Goal: Book appointment/travel/reservation

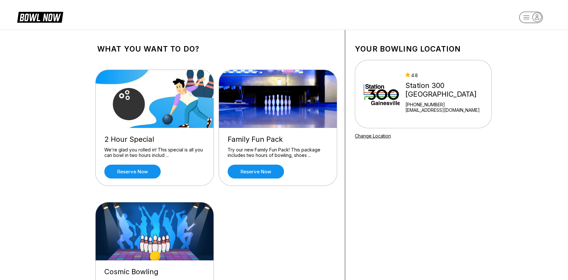
click at [132, 159] on div "2 Hour Special We’re glad you rolled in! This special is all you can bowl in tw…" at bounding box center [155, 157] width 118 height 58
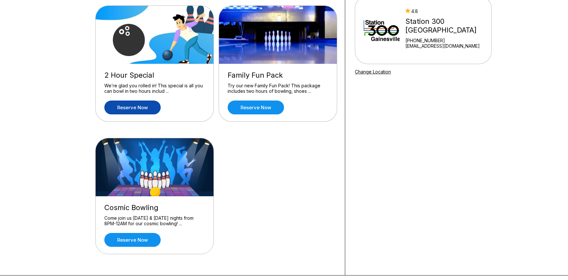
click at [135, 108] on link "Reserve now" at bounding box center [132, 107] width 56 height 14
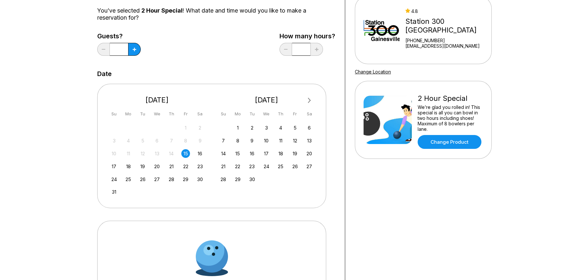
scroll to position [0, 0]
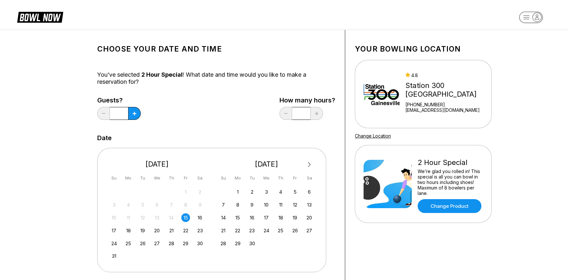
click at [191, 217] on div "10 11 12 13 14 15 16" at bounding box center [157, 217] width 97 height 10
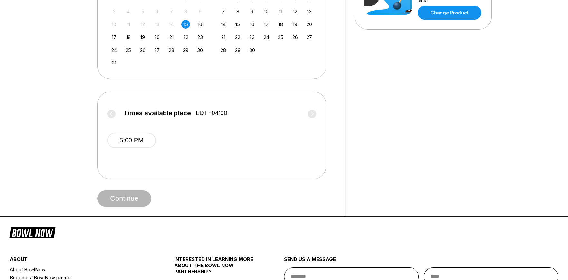
scroll to position [257, 0]
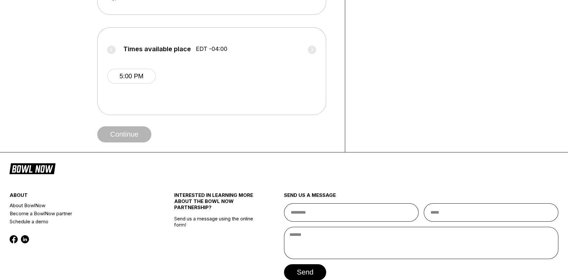
click at [120, 137] on div "Continue" at bounding box center [216, 134] width 238 height 16
click at [137, 80] on button "5:00 PM" at bounding box center [131, 76] width 49 height 15
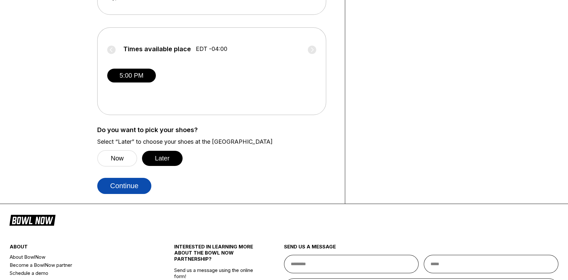
click at [138, 188] on button "Continue" at bounding box center [124, 186] width 54 height 16
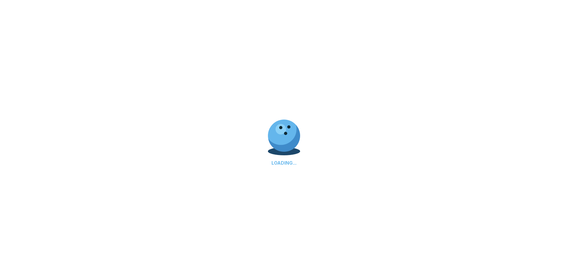
scroll to position [0, 0]
select select "**"
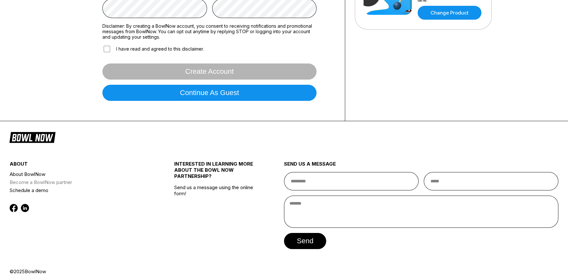
scroll to position [199, 0]
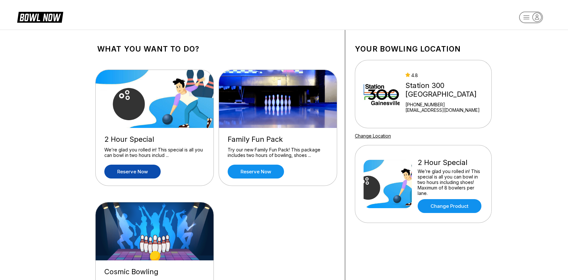
scroll to position [161, 0]
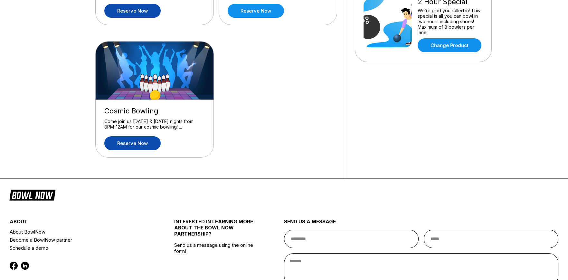
click at [134, 144] on link "Reserve now" at bounding box center [132, 143] width 56 height 14
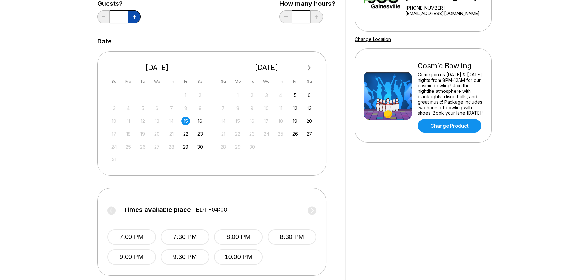
scroll to position [193, 0]
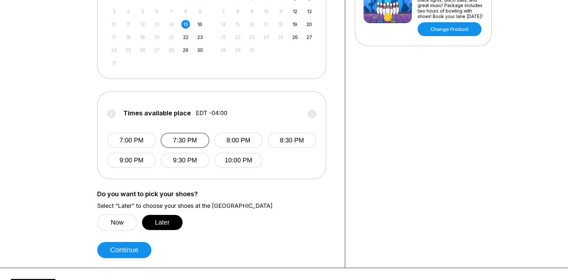
click at [190, 139] on button "7:30 PM" at bounding box center [185, 140] width 49 height 15
click at [121, 250] on button "Continue" at bounding box center [124, 250] width 54 height 16
select select "**"
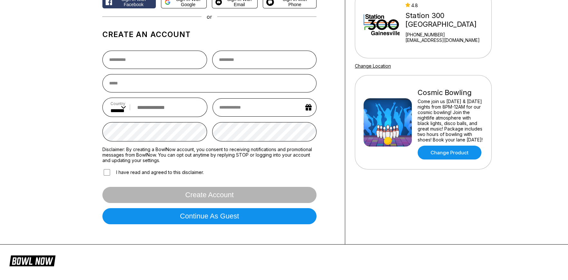
scroll to position [5, 0]
